Goal: Find specific page/section: Find specific page/section

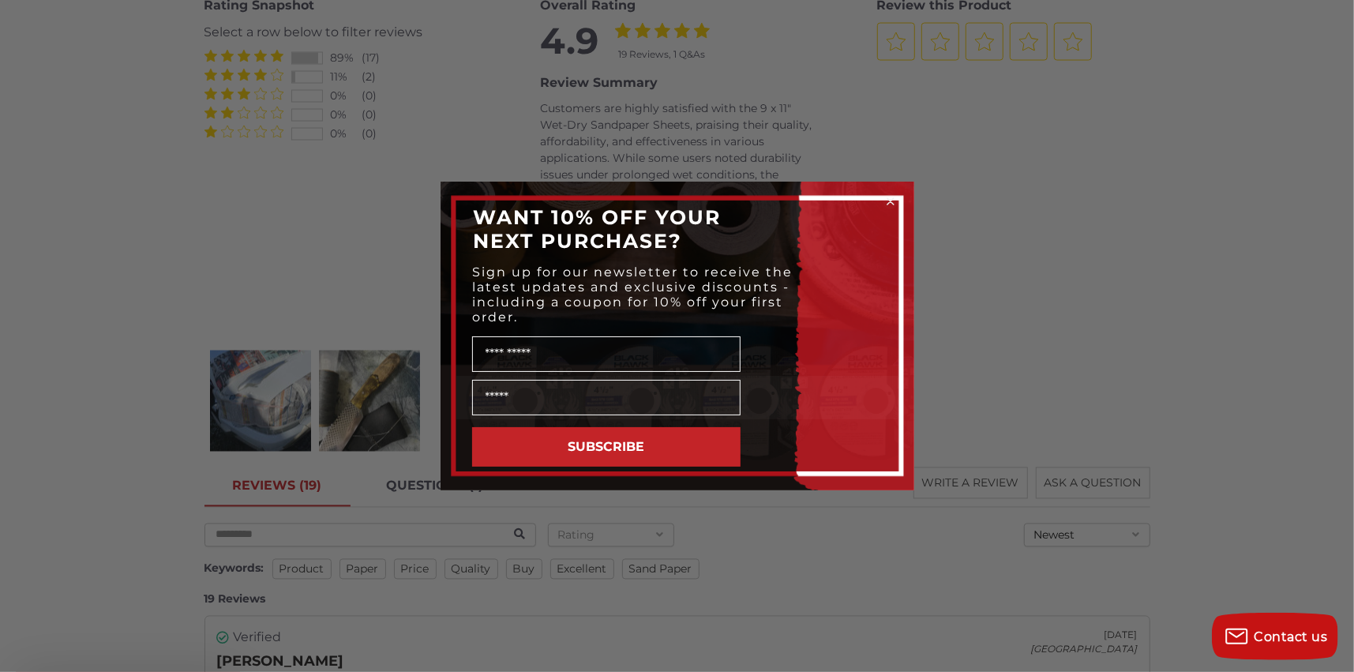
scroll to position [2053, 0]
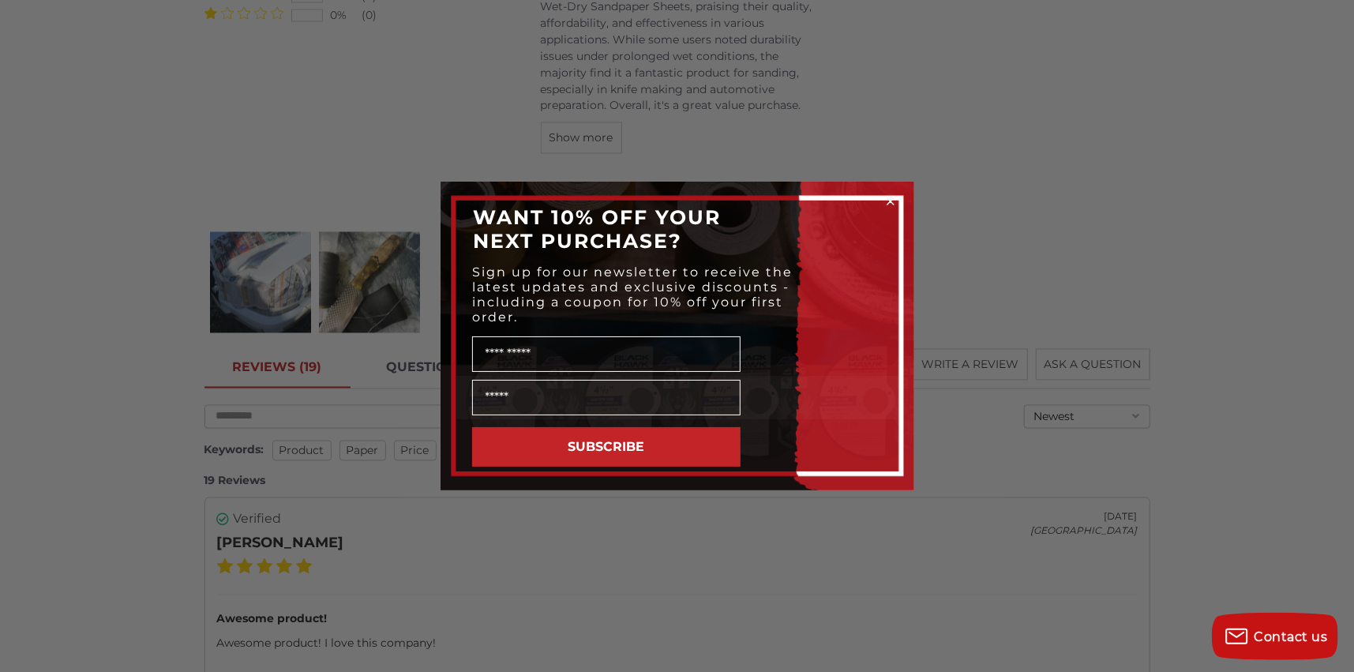
click at [889, 194] on circle "Close dialog" at bounding box center [890, 201] width 15 height 15
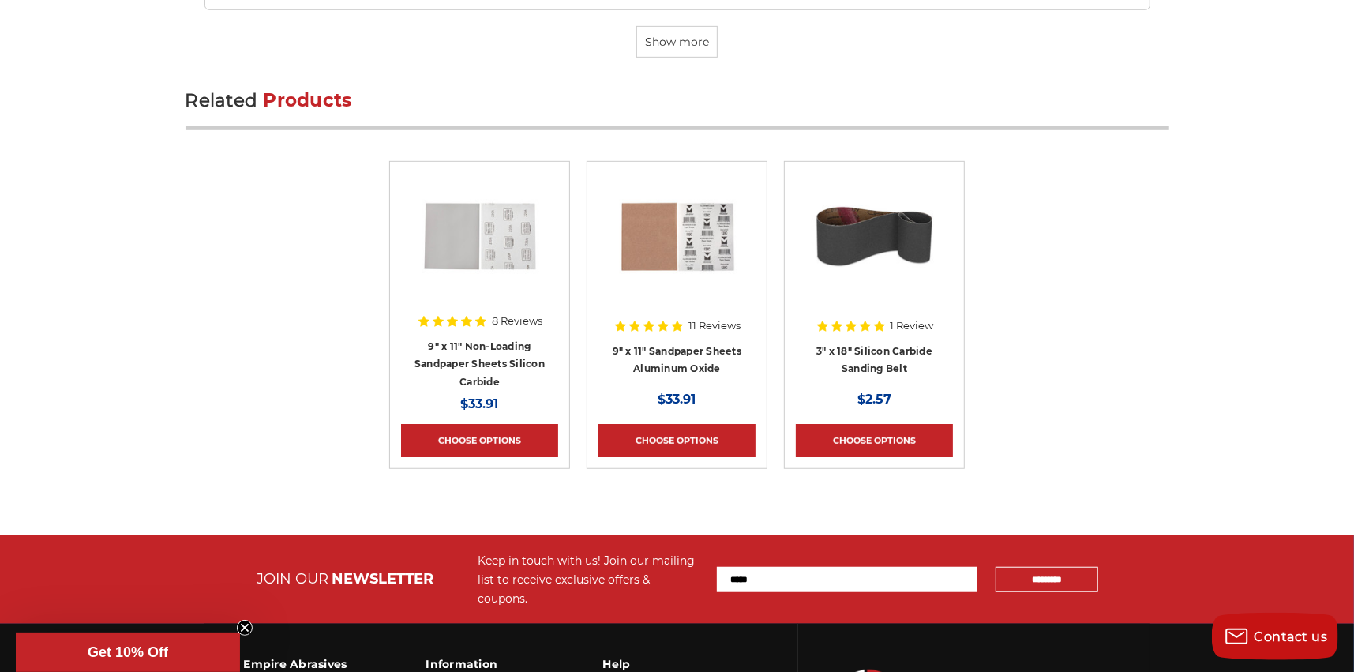
scroll to position [5116, 0]
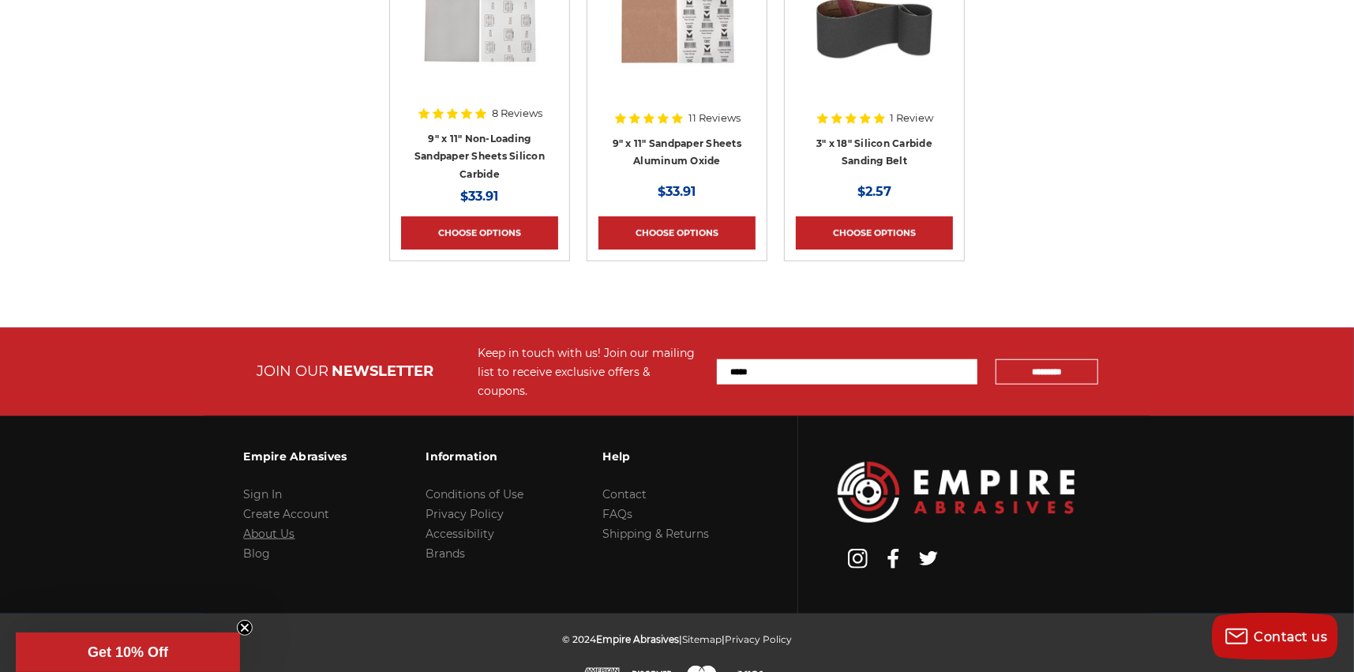
click at [287, 527] on link "About Us" at bounding box center [269, 534] width 51 height 14
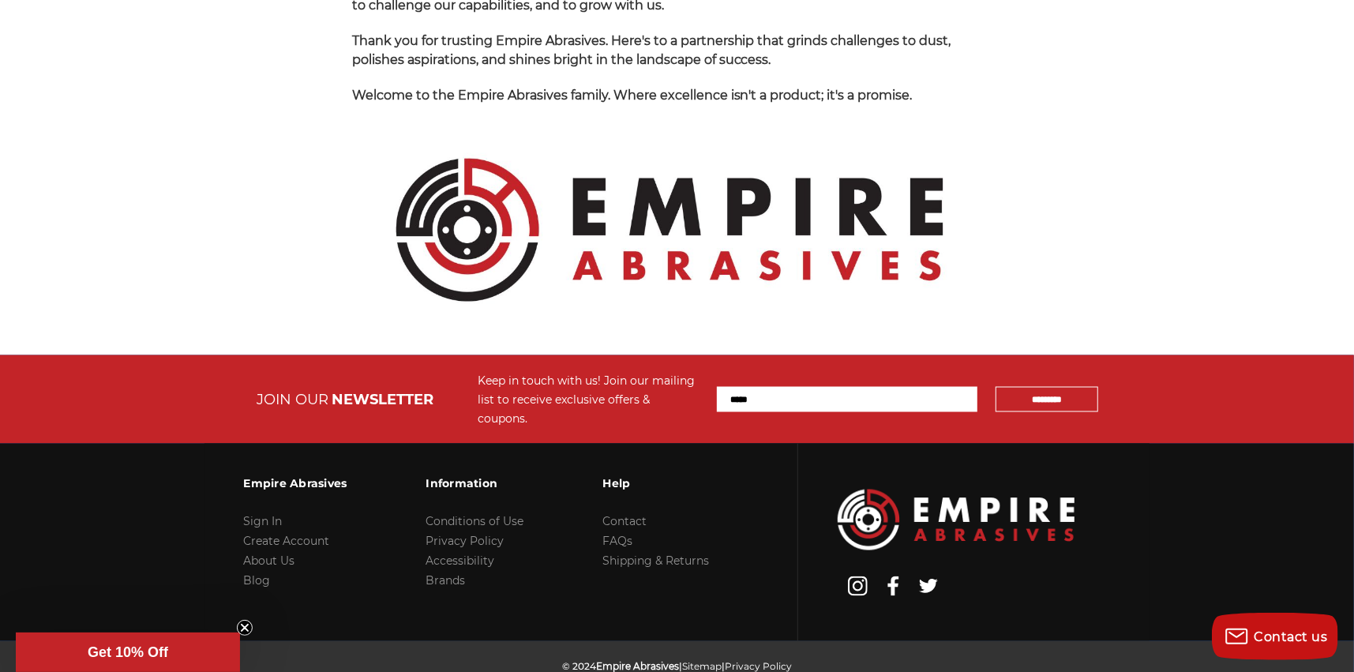
scroll to position [1716, 0]
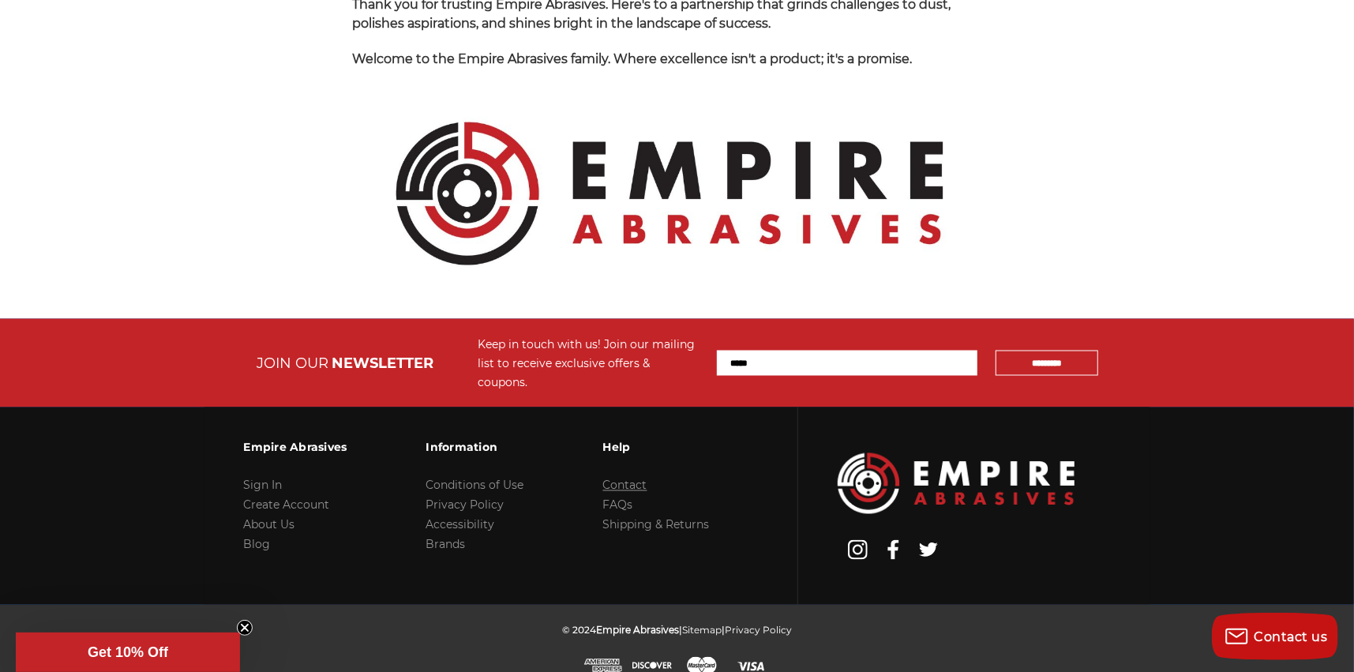
click at [623, 479] on link "Contact" at bounding box center [625, 486] width 44 height 14
